Goal: Transaction & Acquisition: Book appointment/travel/reservation

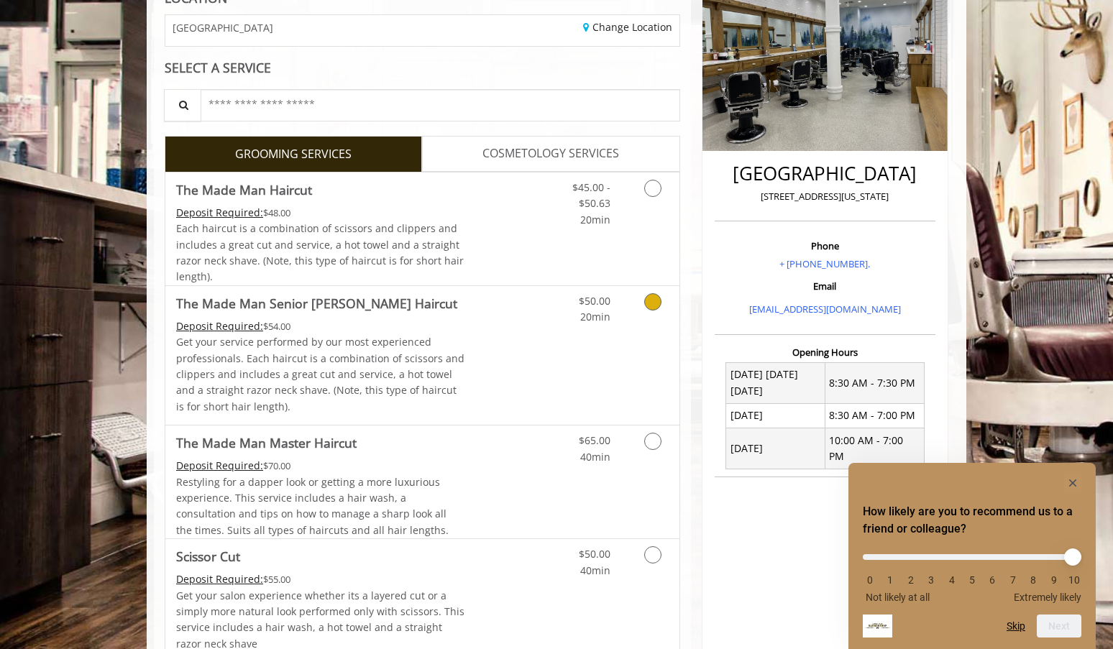
scroll to position [218, 0]
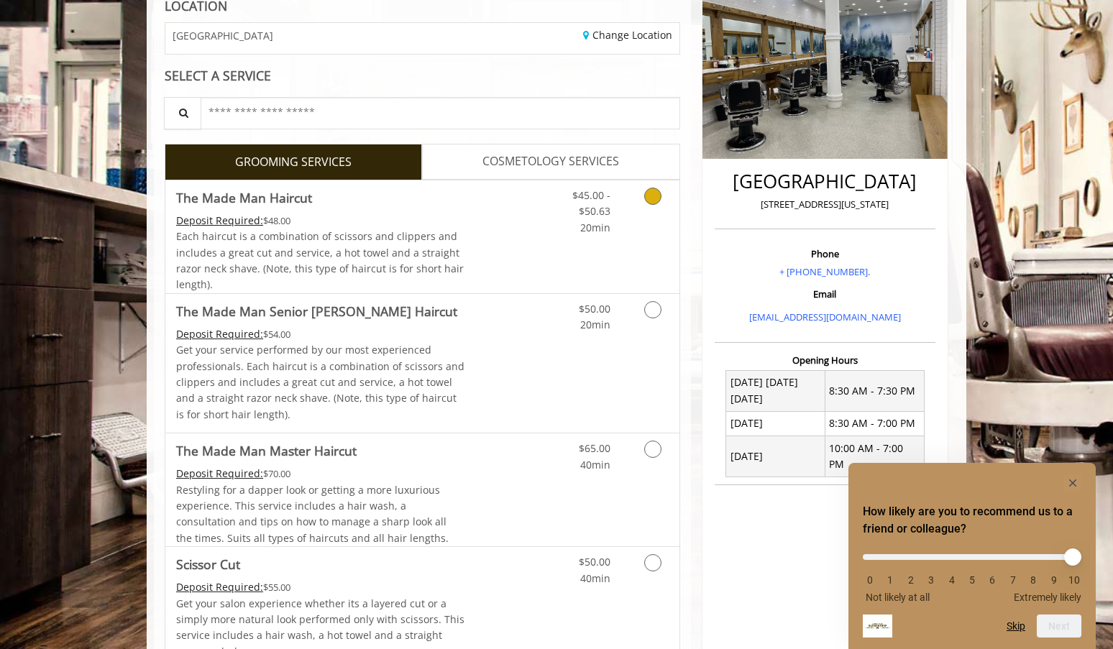
click at [373, 239] on span "Each haircut is a combination of scissors and clippers and includes a great cut…" at bounding box center [320, 260] width 288 height 62
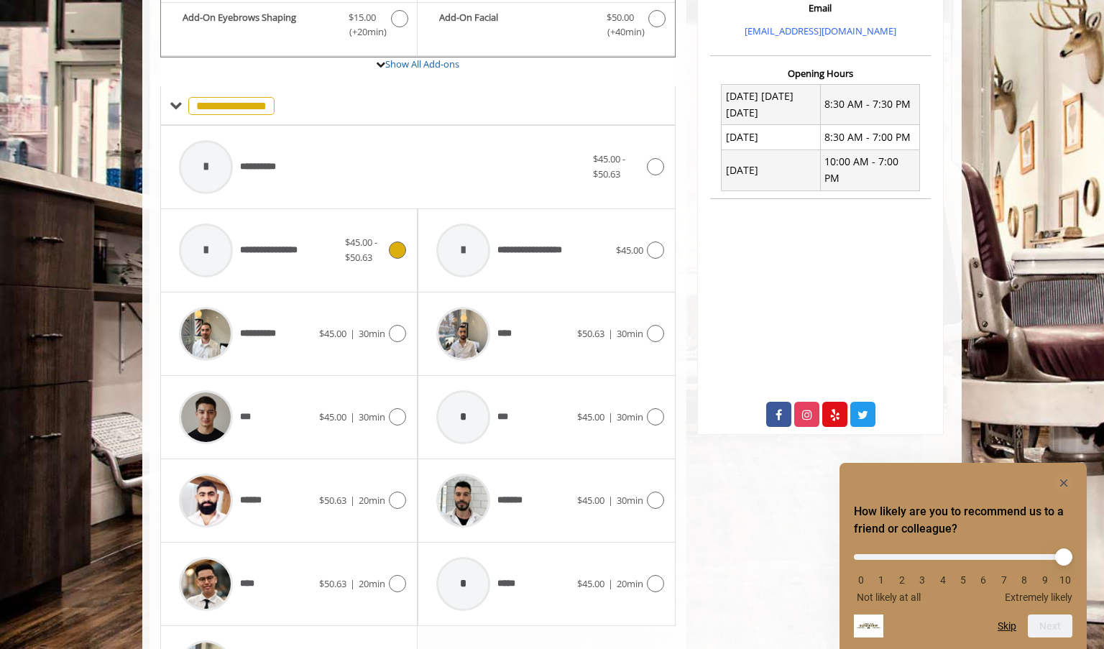
scroll to position [614, 0]
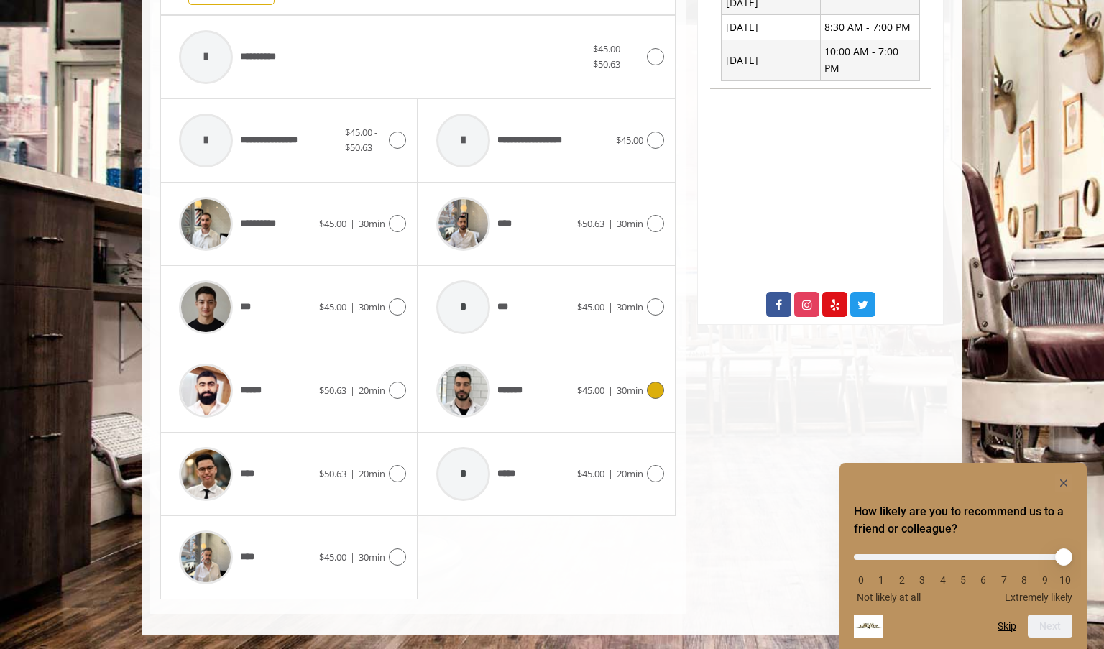
click at [519, 415] on span "*******" at bounding box center [479, 391] width 101 height 68
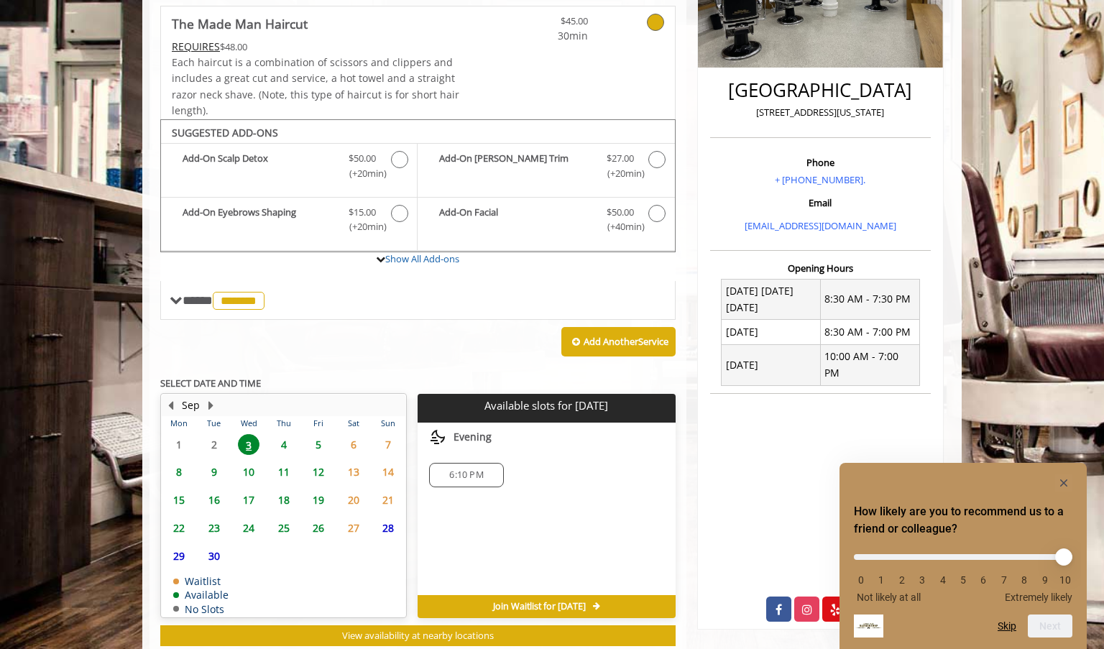
click at [451, 476] on span "6:10 PM" at bounding box center [466, 476] width 34 height 12
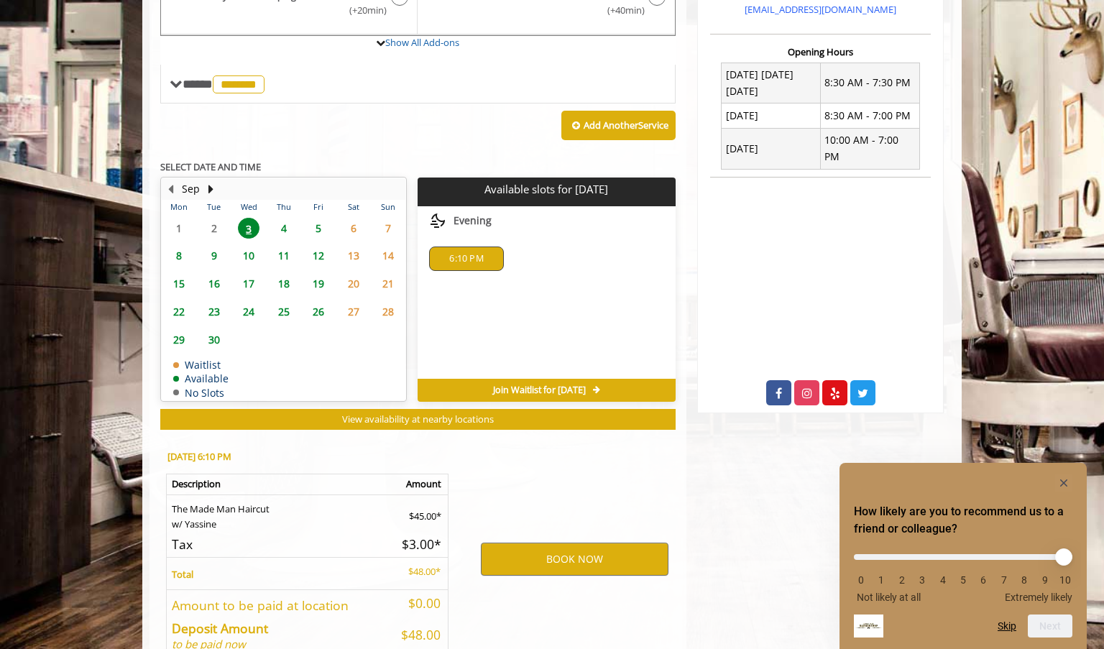
scroll to position [608, 0]
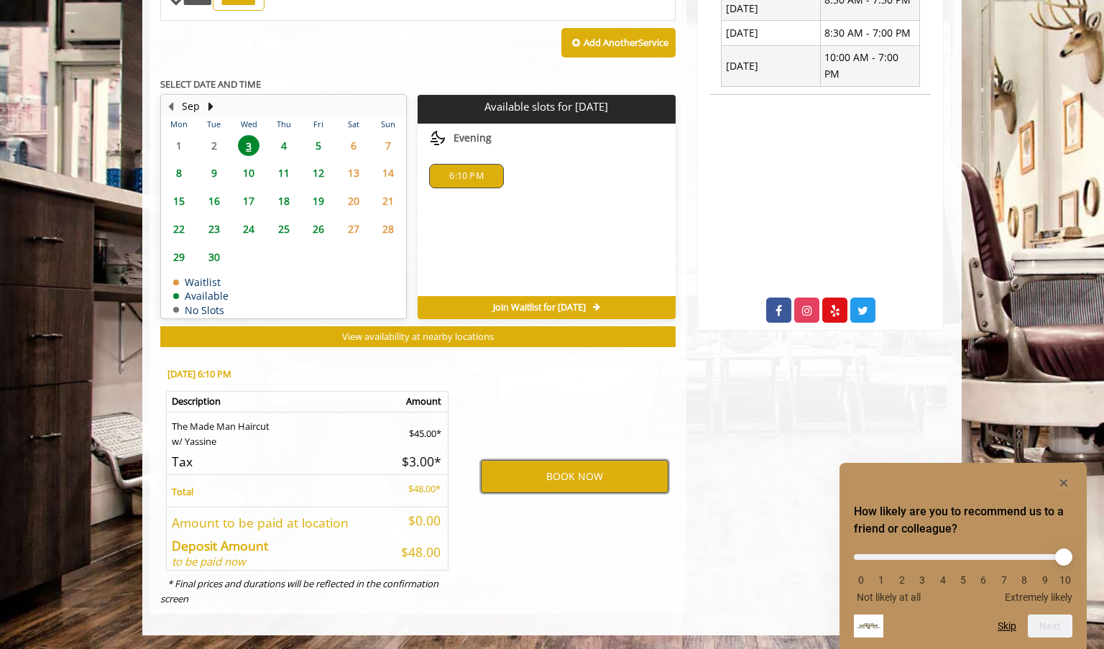
click at [516, 473] on button "BOOK NOW" at bounding box center [575, 476] width 188 height 33
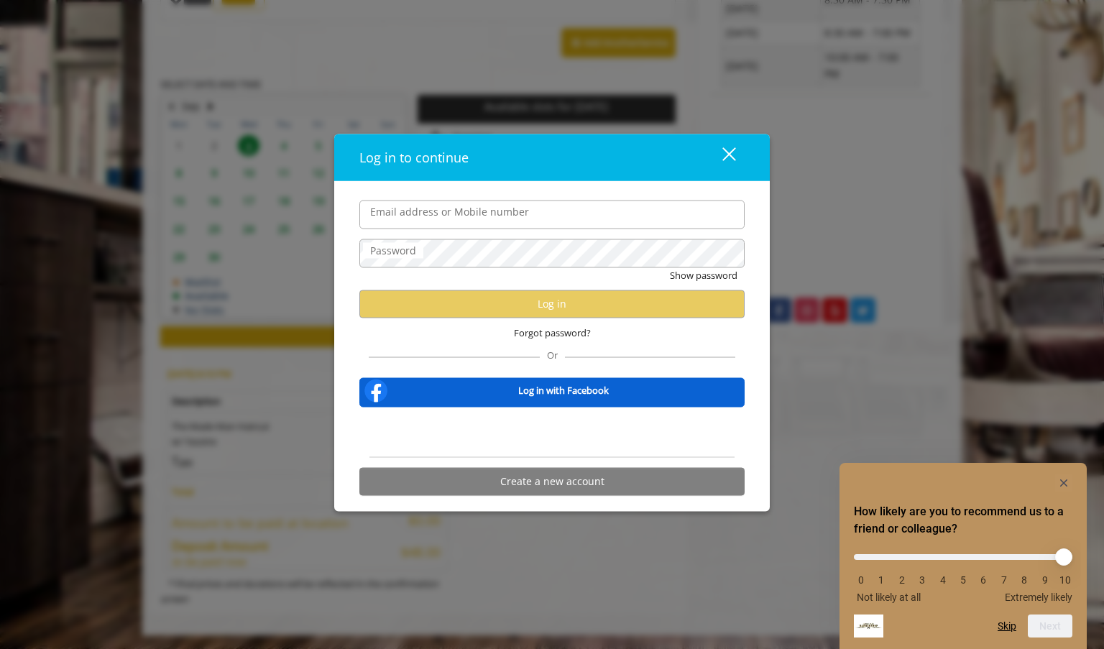
click at [454, 212] on input "Email address or Mobile number" at bounding box center [552, 215] width 385 height 29
type input "**********"
click at [455, 218] on input "**********" at bounding box center [552, 215] width 385 height 29
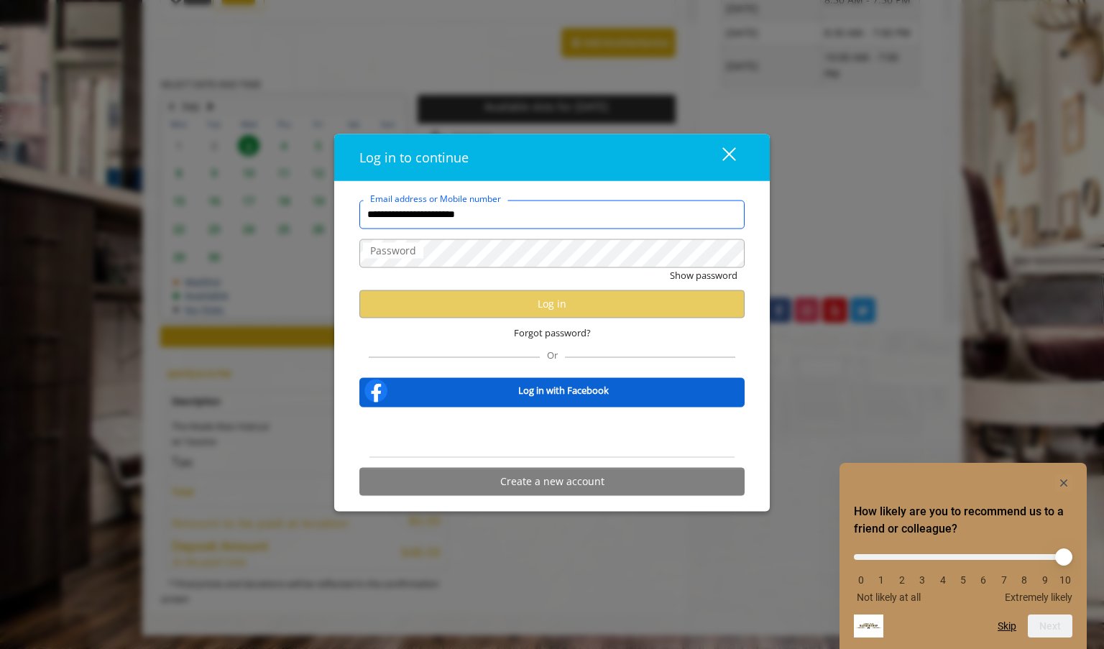
click at [455, 218] on input "**********" at bounding box center [552, 215] width 385 height 29
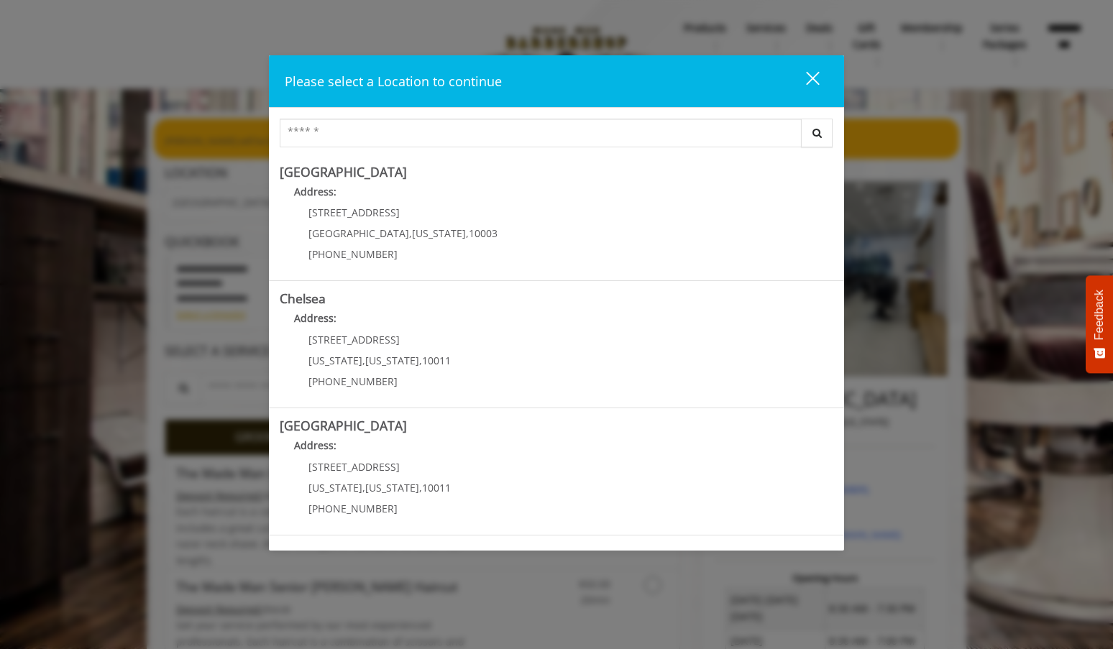
click at [816, 78] on div "close" at bounding box center [804, 81] width 29 height 22
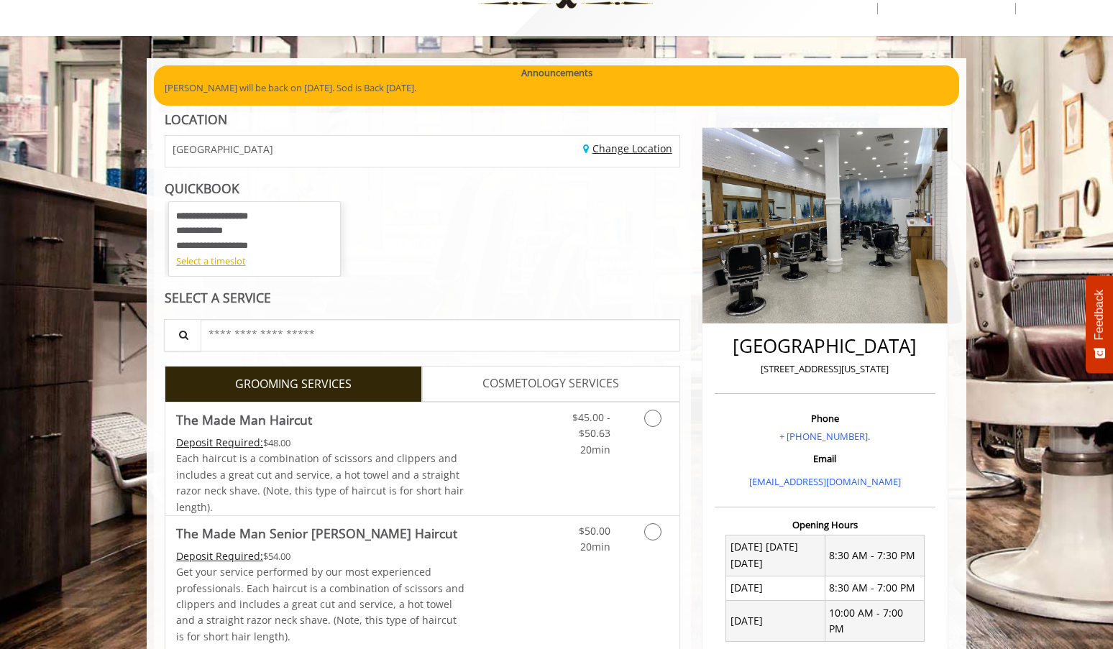
scroll to position [136, 0]
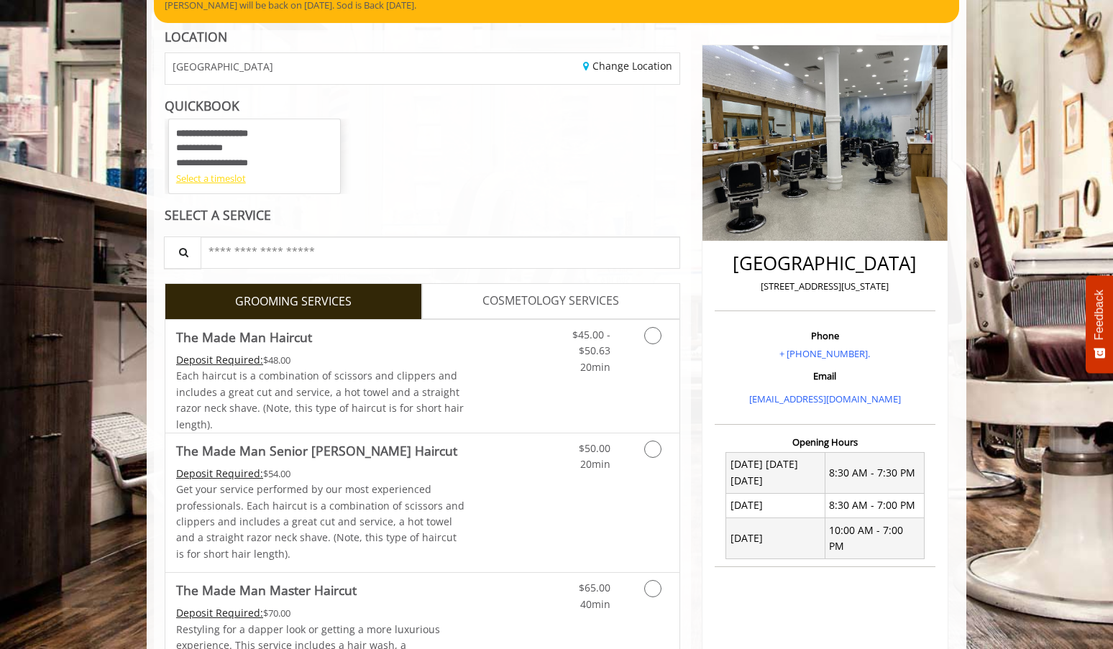
click at [187, 178] on div "Select a timeslot" at bounding box center [254, 178] width 157 height 15
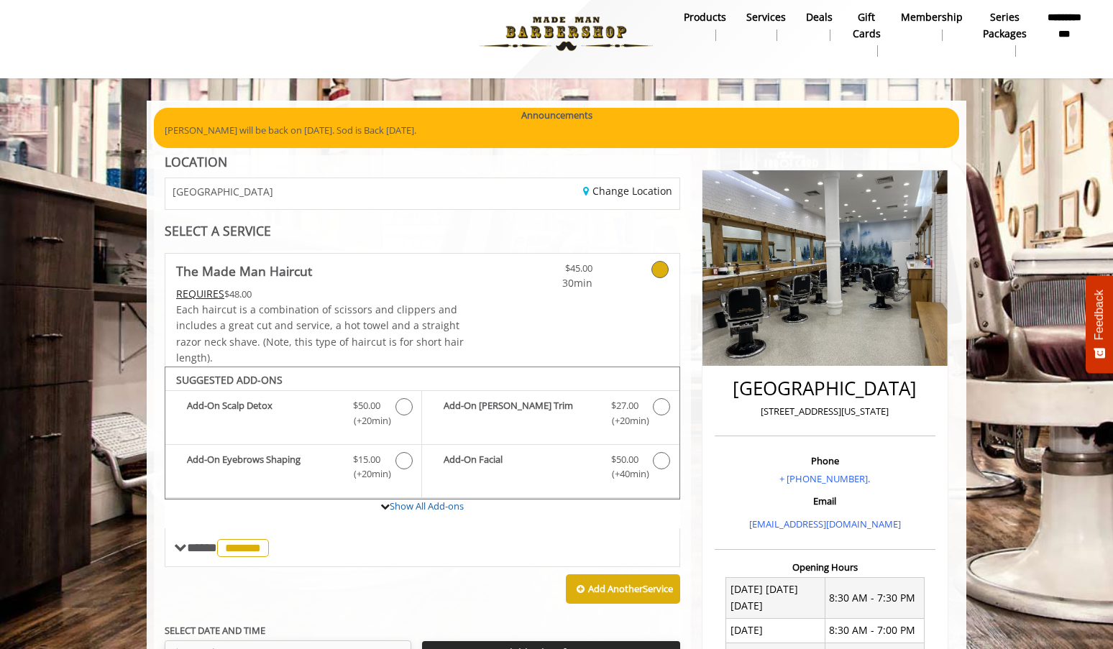
scroll to position [309, 0]
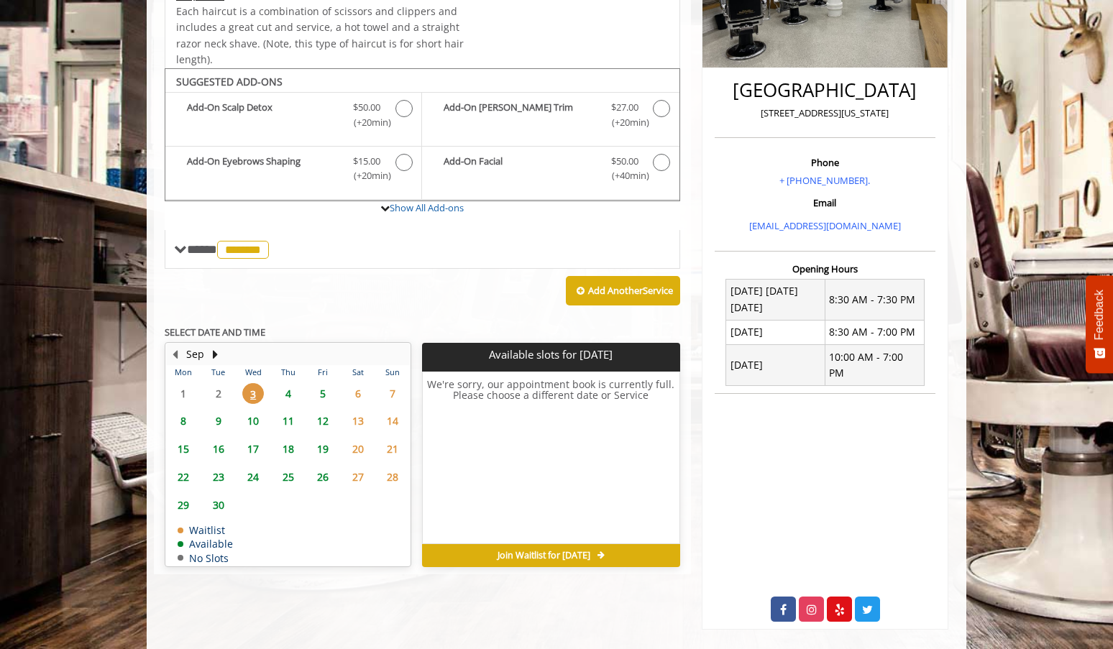
click at [285, 390] on span "4" at bounding box center [289, 393] width 22 height 21
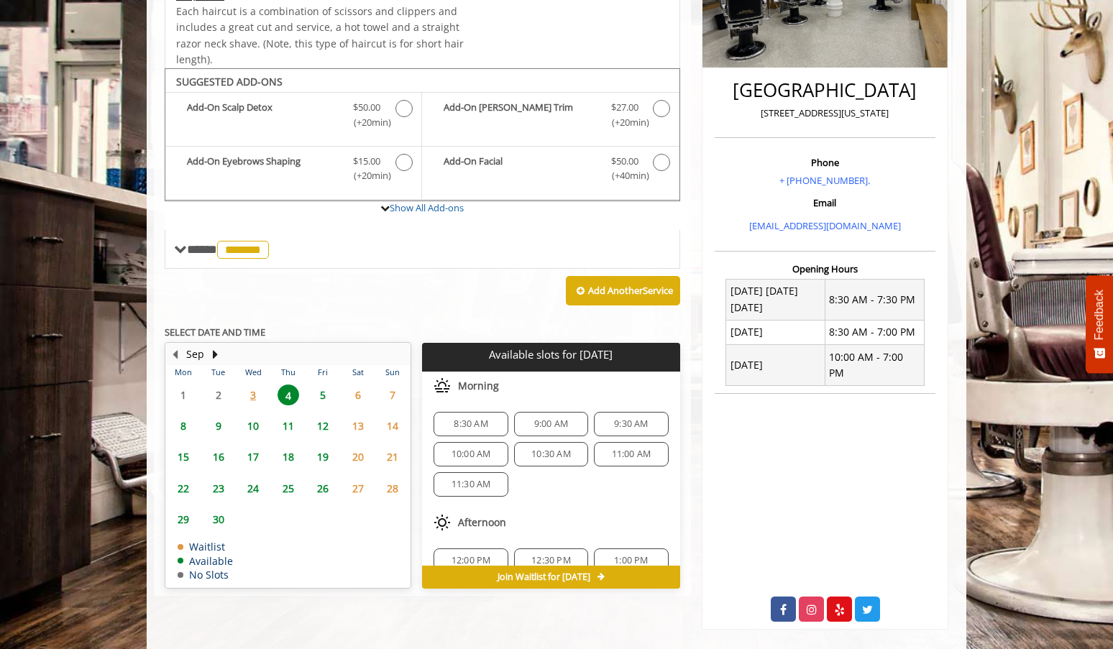
scroll to position [79, 0]
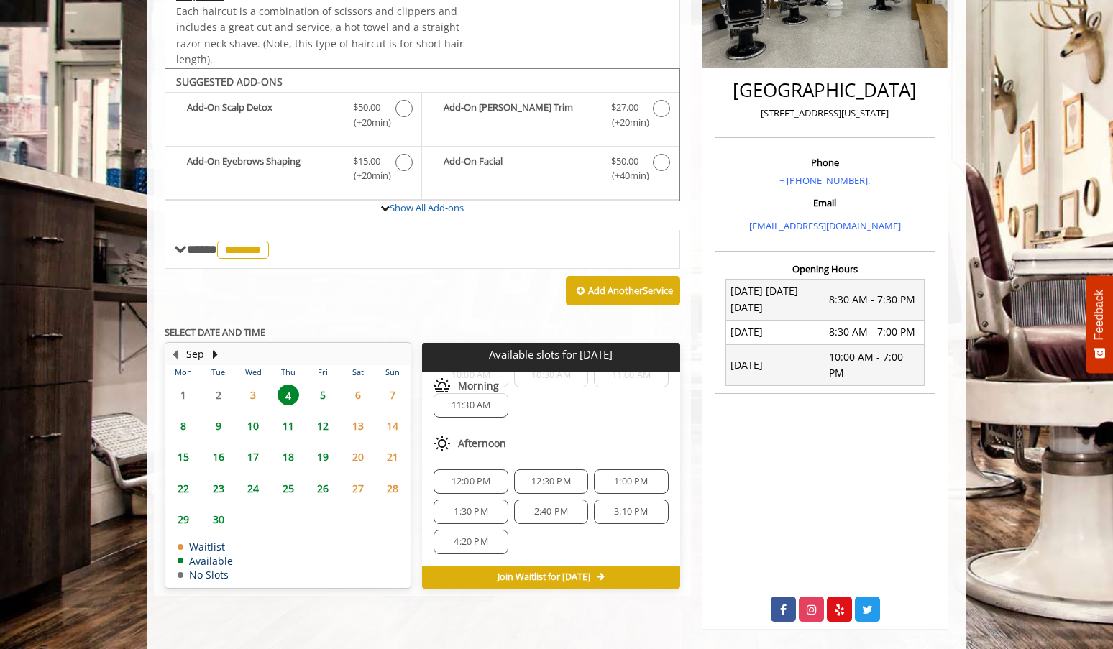
click at [321, 393] on span "5" at bounding box center [323, 395] width 22 height 21
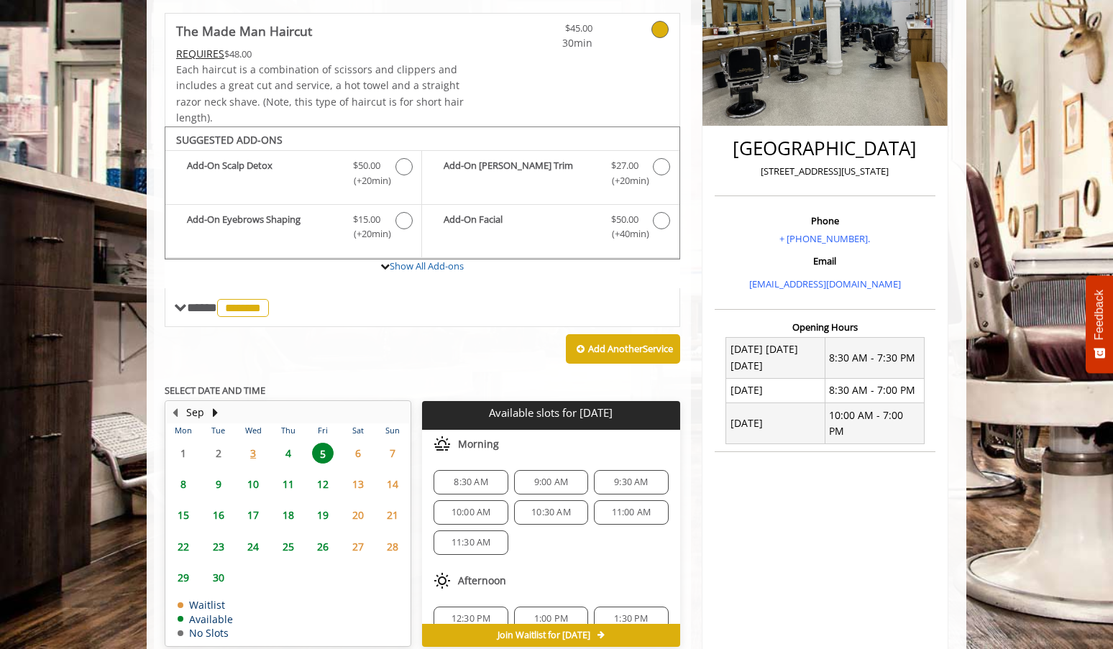
scroll to position [226, 0]
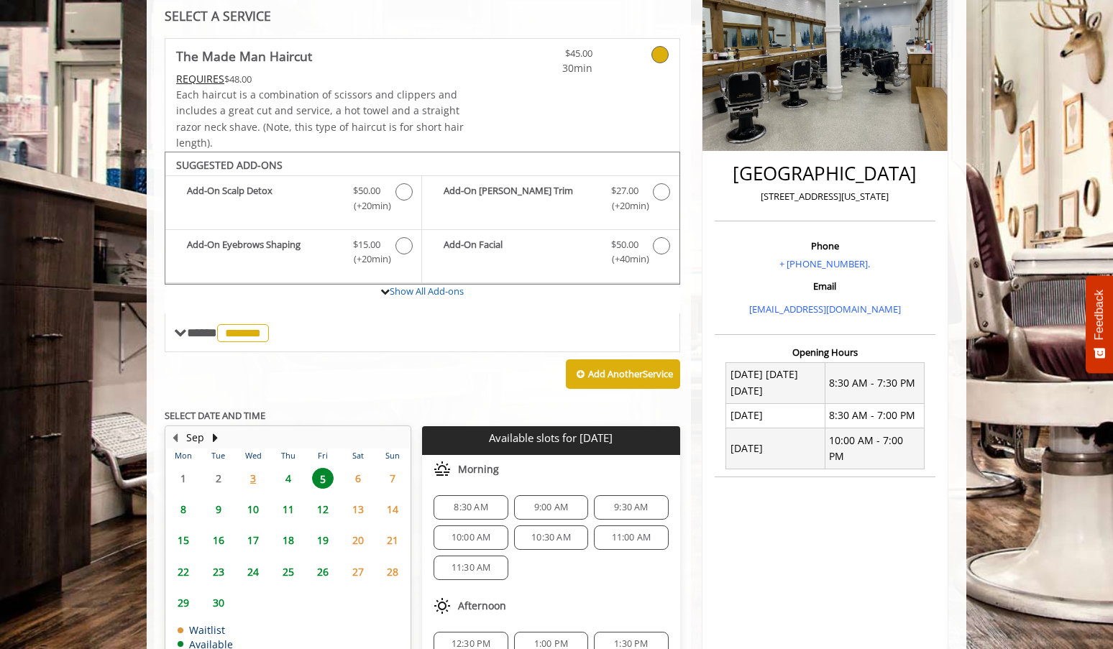
click at [182, 508] on span "8" at bounding box center [184, 509] width 22 height 21
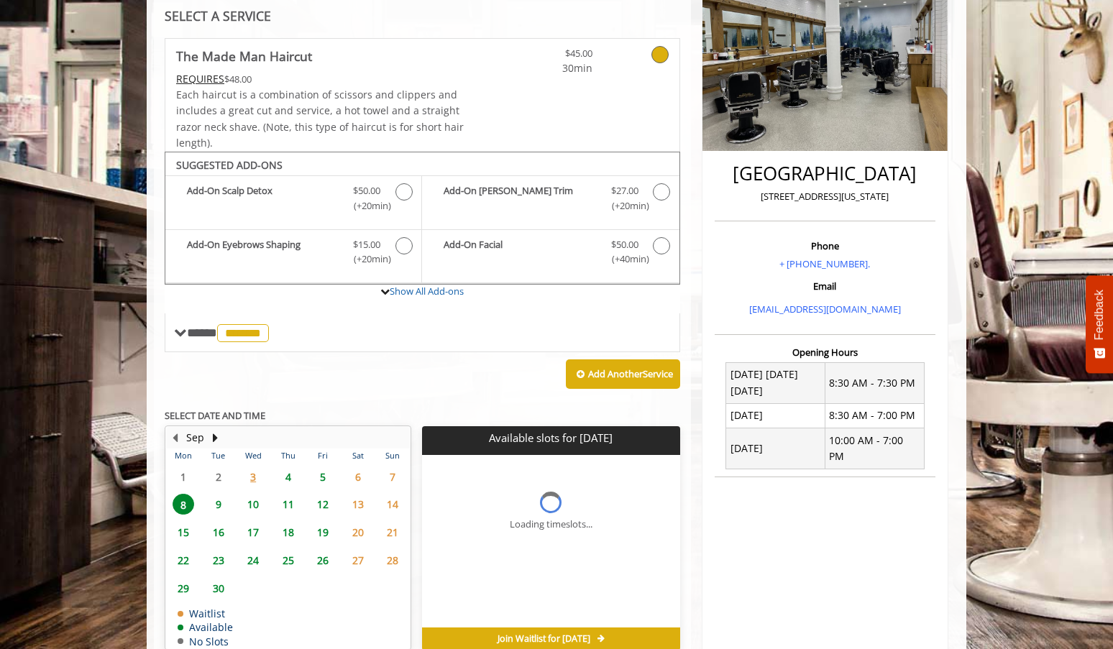
scroll to position [309, 0]
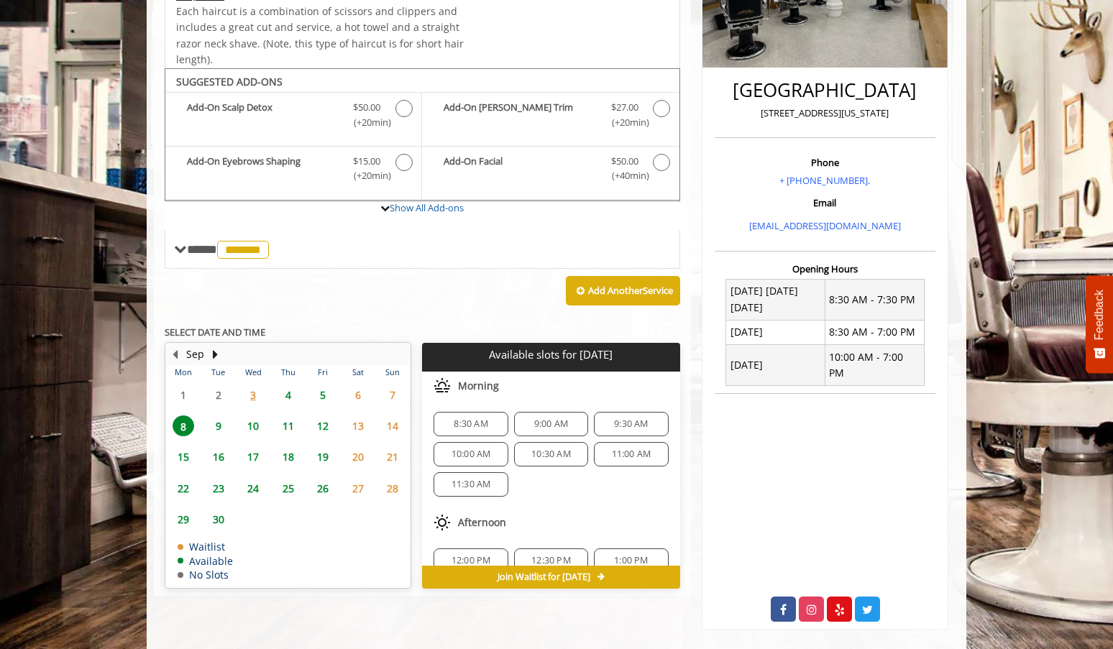
click at [390, 390] on span "7" at bounding box center [393, 395] width 22 height 21
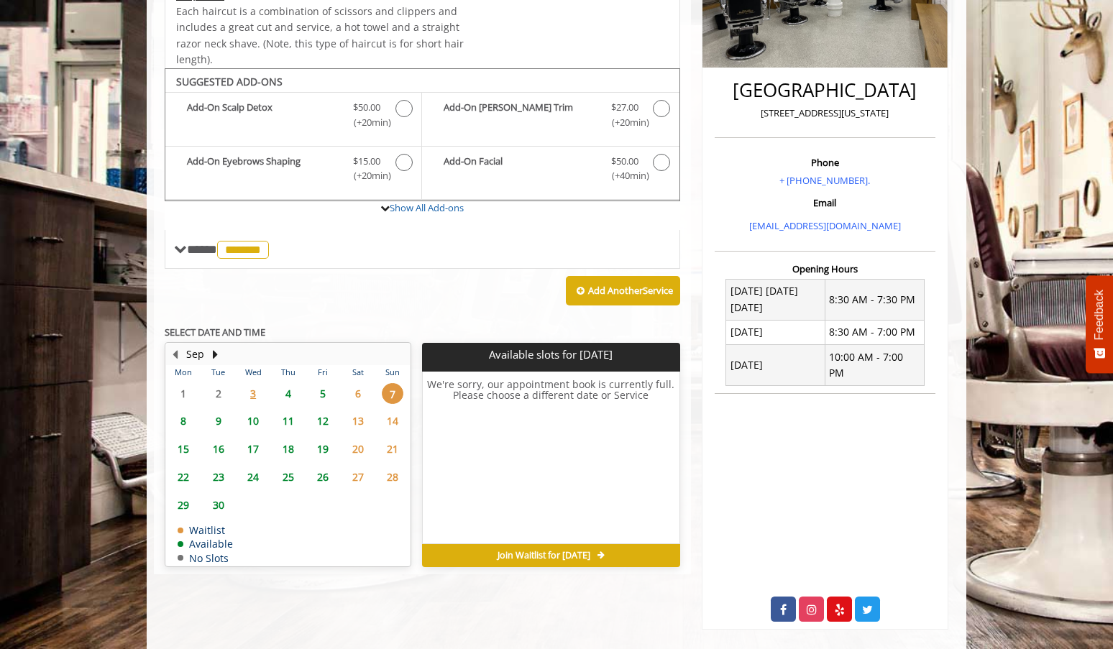
click at [357, 393] on span "6" at bounding box center [358, 393] width 22 height 21
click at [324, 394] on span "5" at bounding box center [323, 393] width 22 height 21
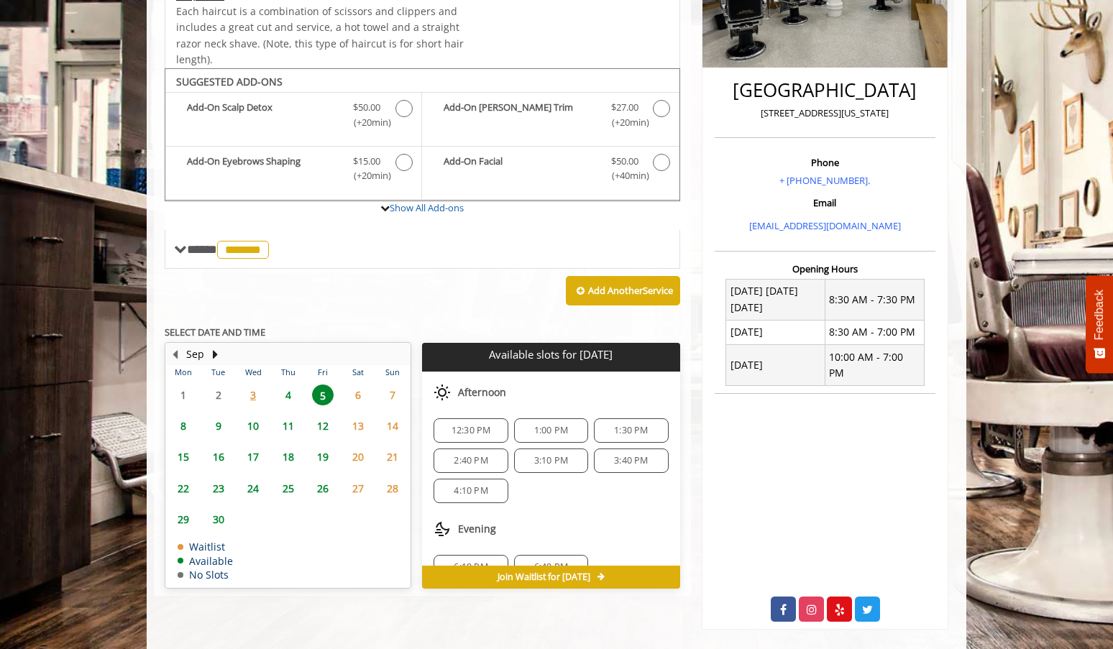
scroll to position [155, 0]
click at [448, 538] on span "6:10 PM" at bounding box center [470, 542] width 61 height 12
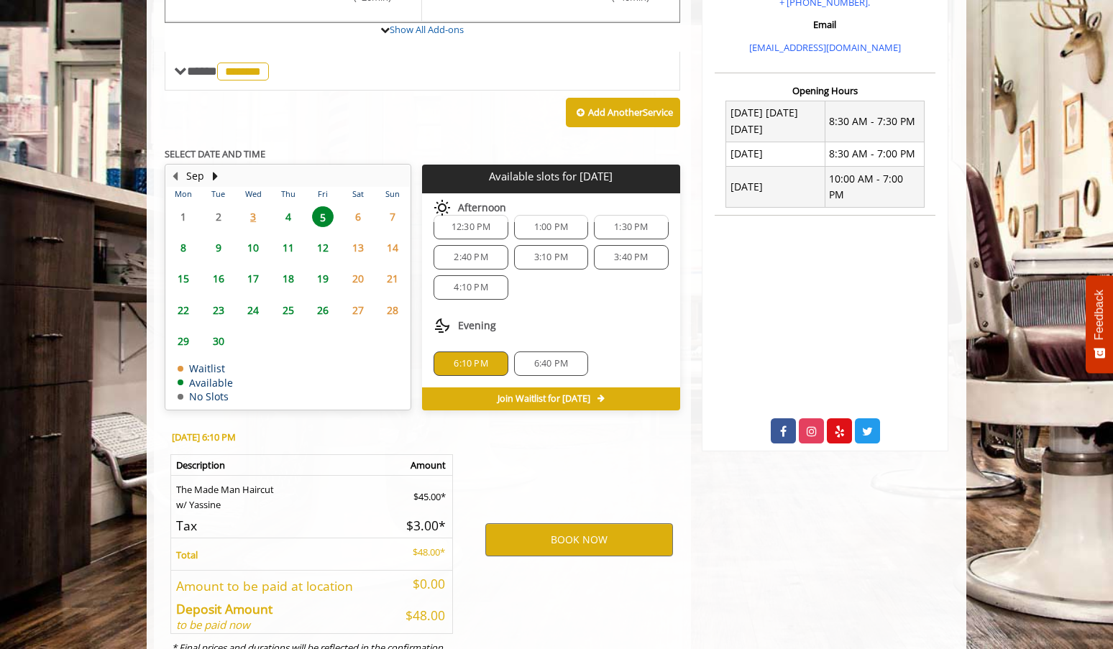
scroll to position [551, 0]
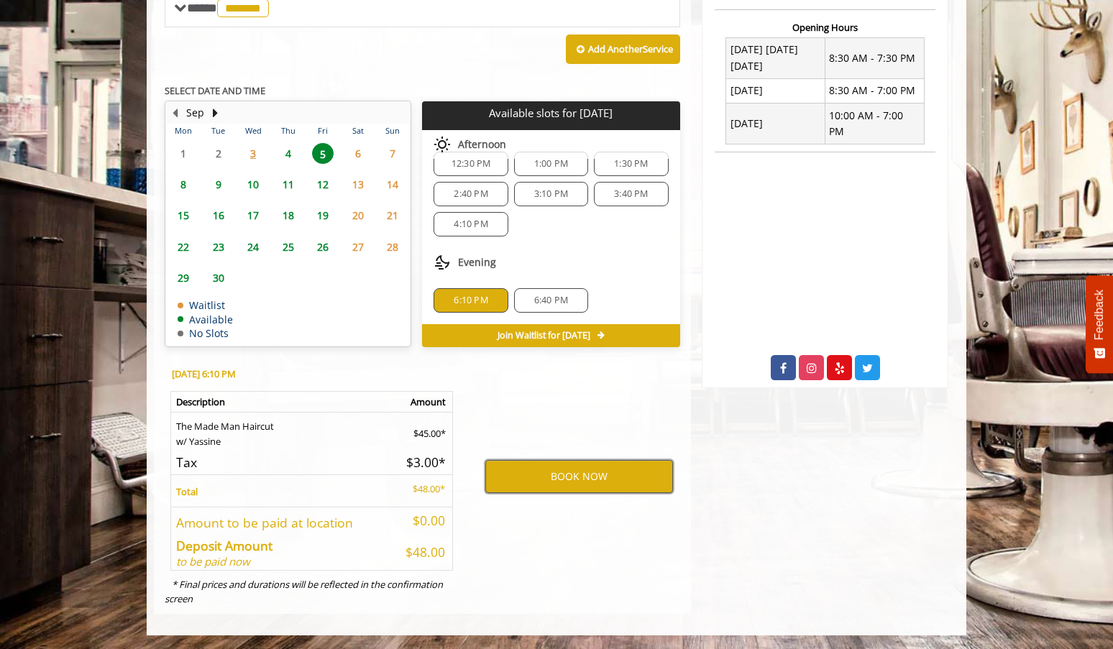
click at [521, 481] on button "BOOK NOW" at bounding box center [579, 476] width 188 height 33
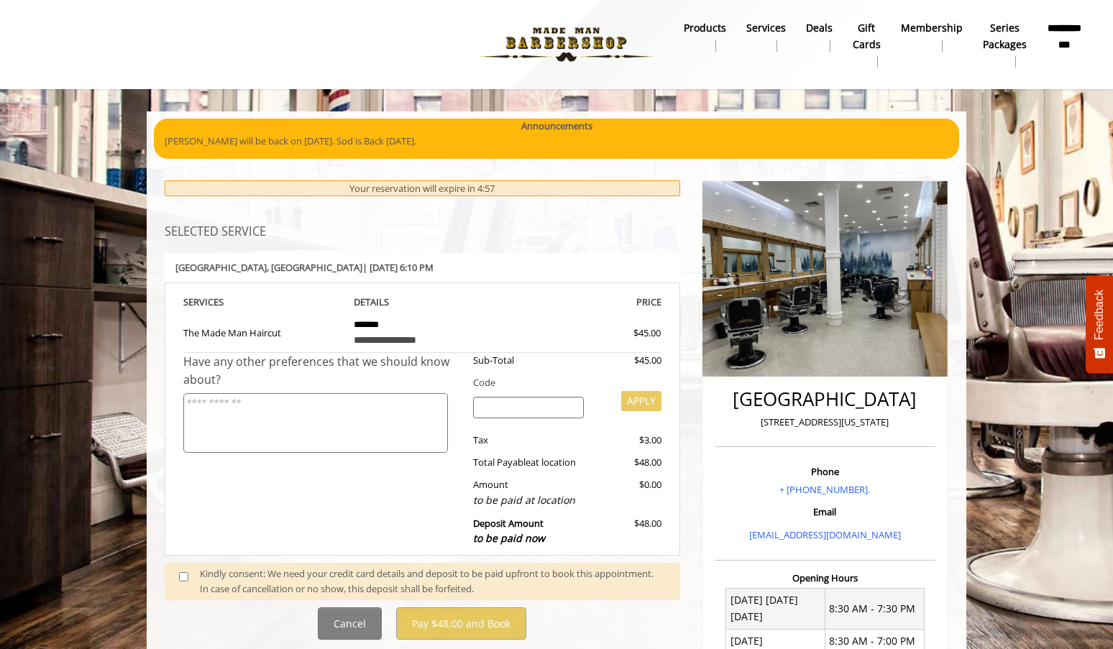
scroll to position [68, 0]
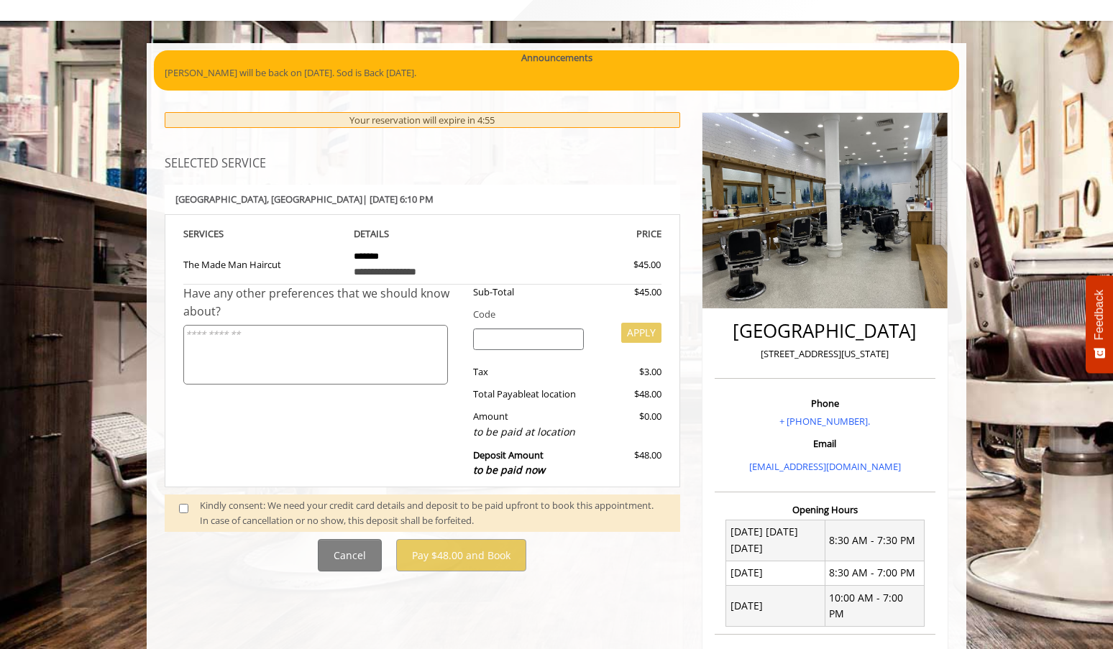
click at [271, 496] on div "Kindly consent: We need your credit card details and deposit to be paid upfront…" at bounding box center [423, 514] width 516 height 38
click at [274, 504] on div "Kindly consent: We need your credit card details and deposit to be paid upfront…" at bounding box center [433, 513] width 466 height 30
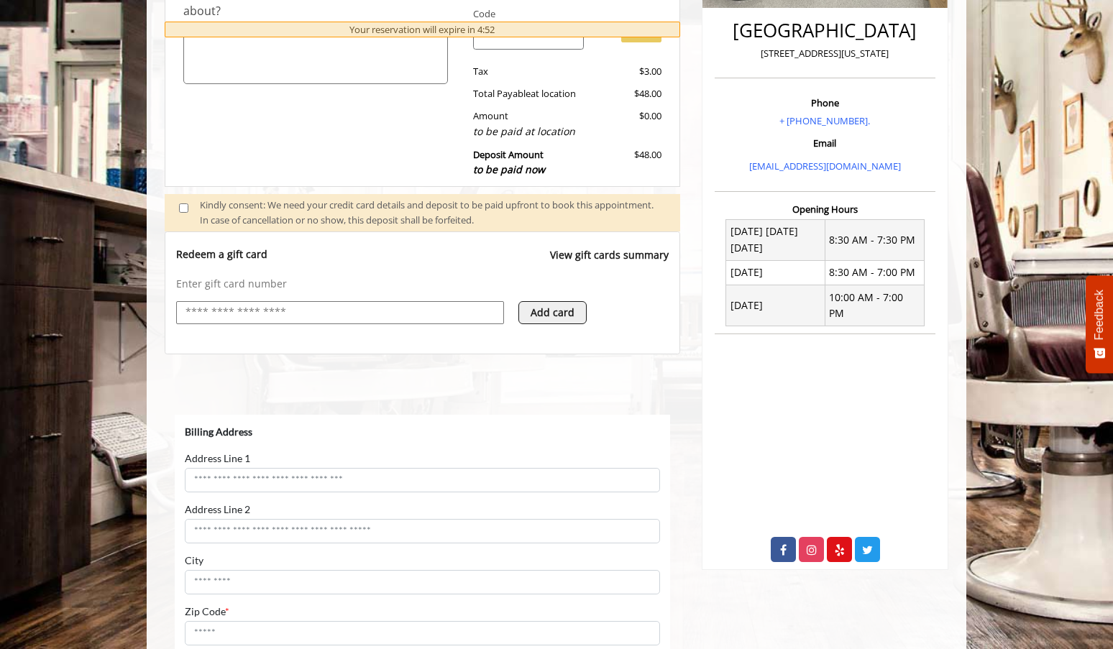
scroll to position [0, 0]
select select "***"
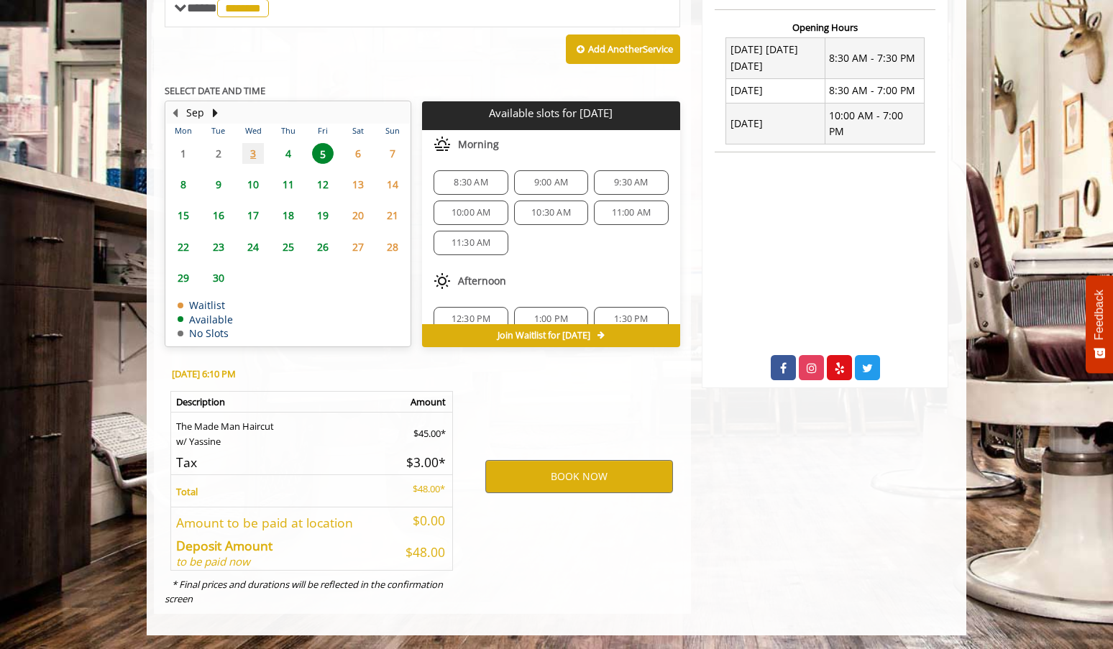
scroll to position [183, 0]
